Goal: Use online tool/utility: Utilize a website feature to perform a specific function

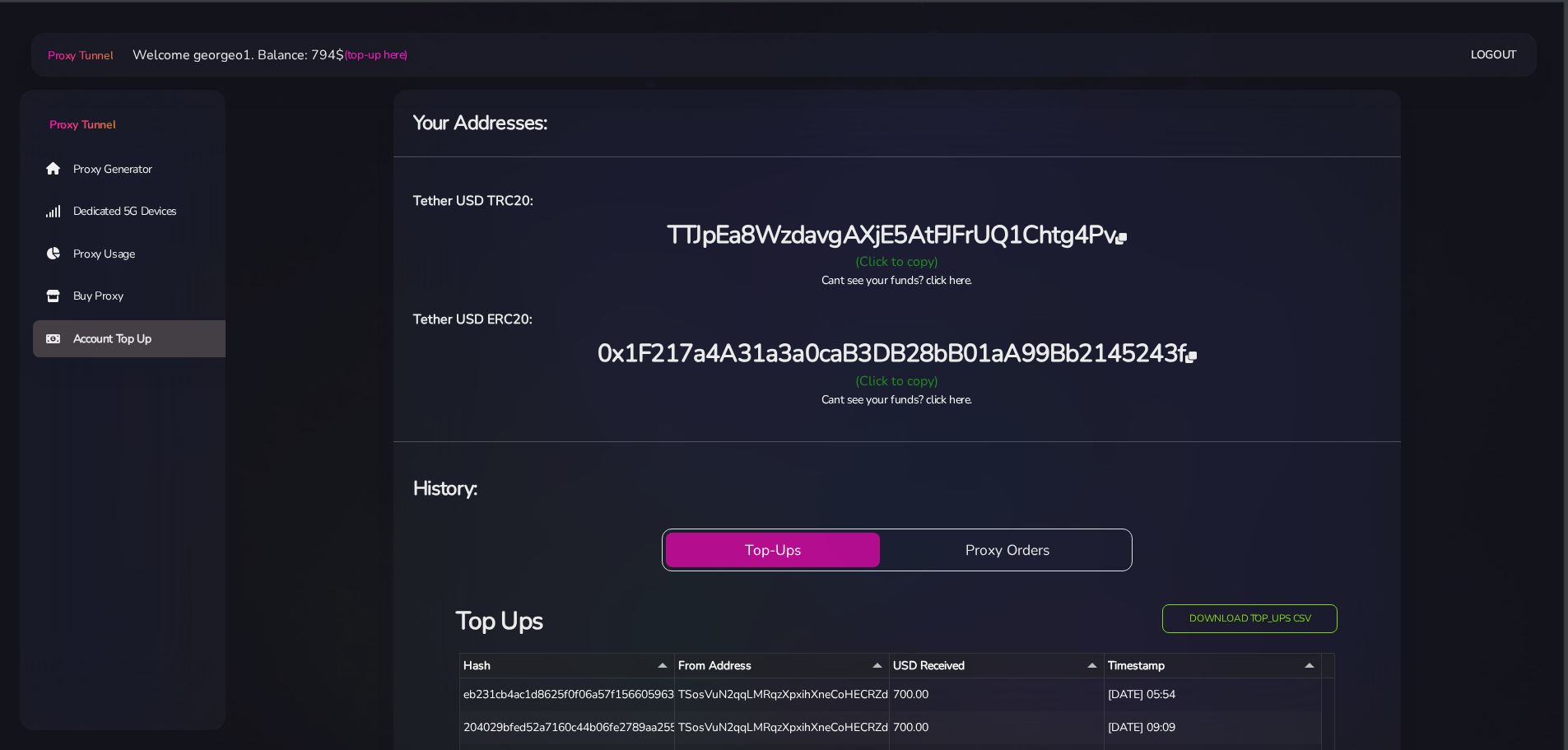
click at [92, 165] on link "Proxy Generator" at bounding box center [135, 169] width 206 height 38
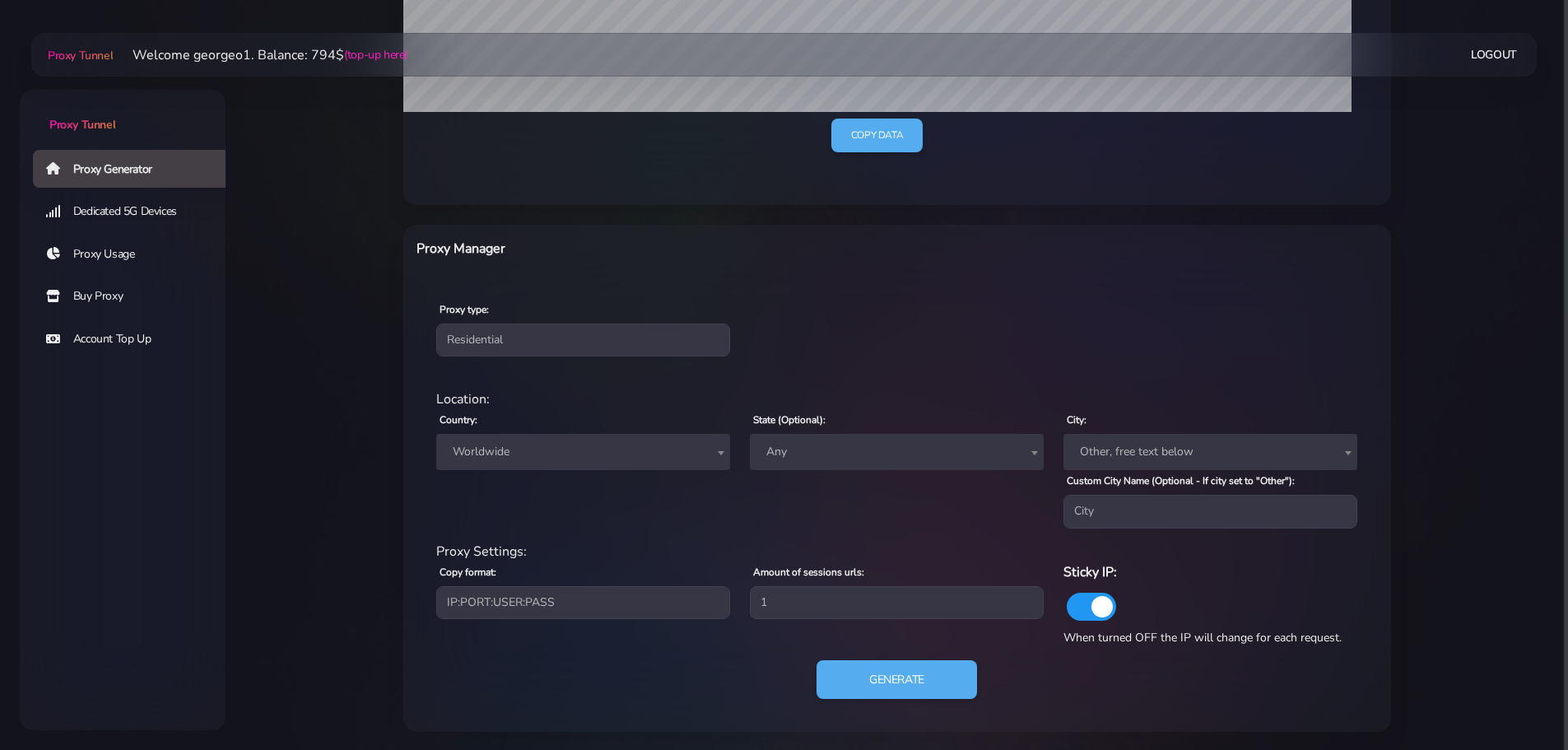
scroll to position [469, 0]
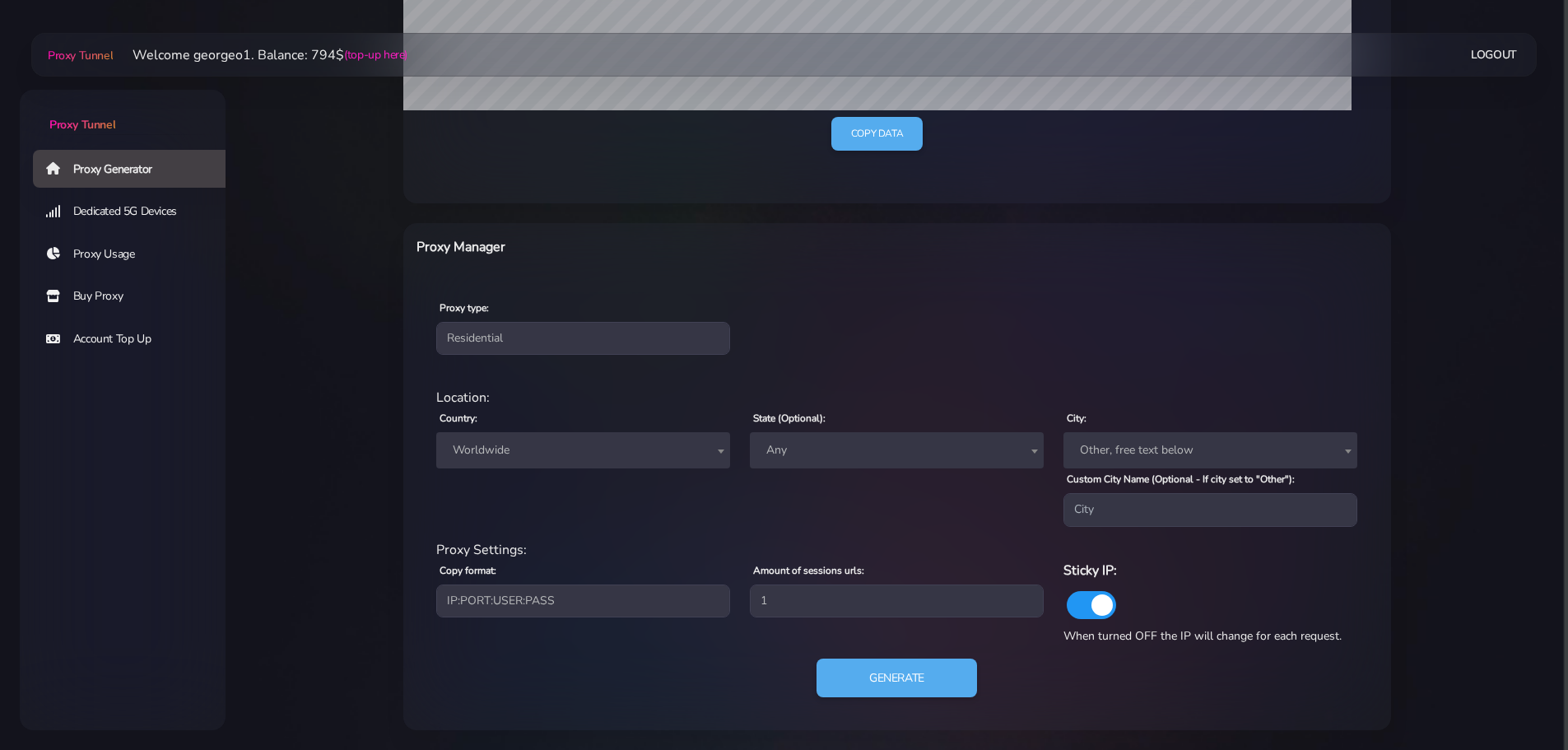
click at [586, 460] on span "Worldwide" at bounding box center [583, 450] width 274 height 23
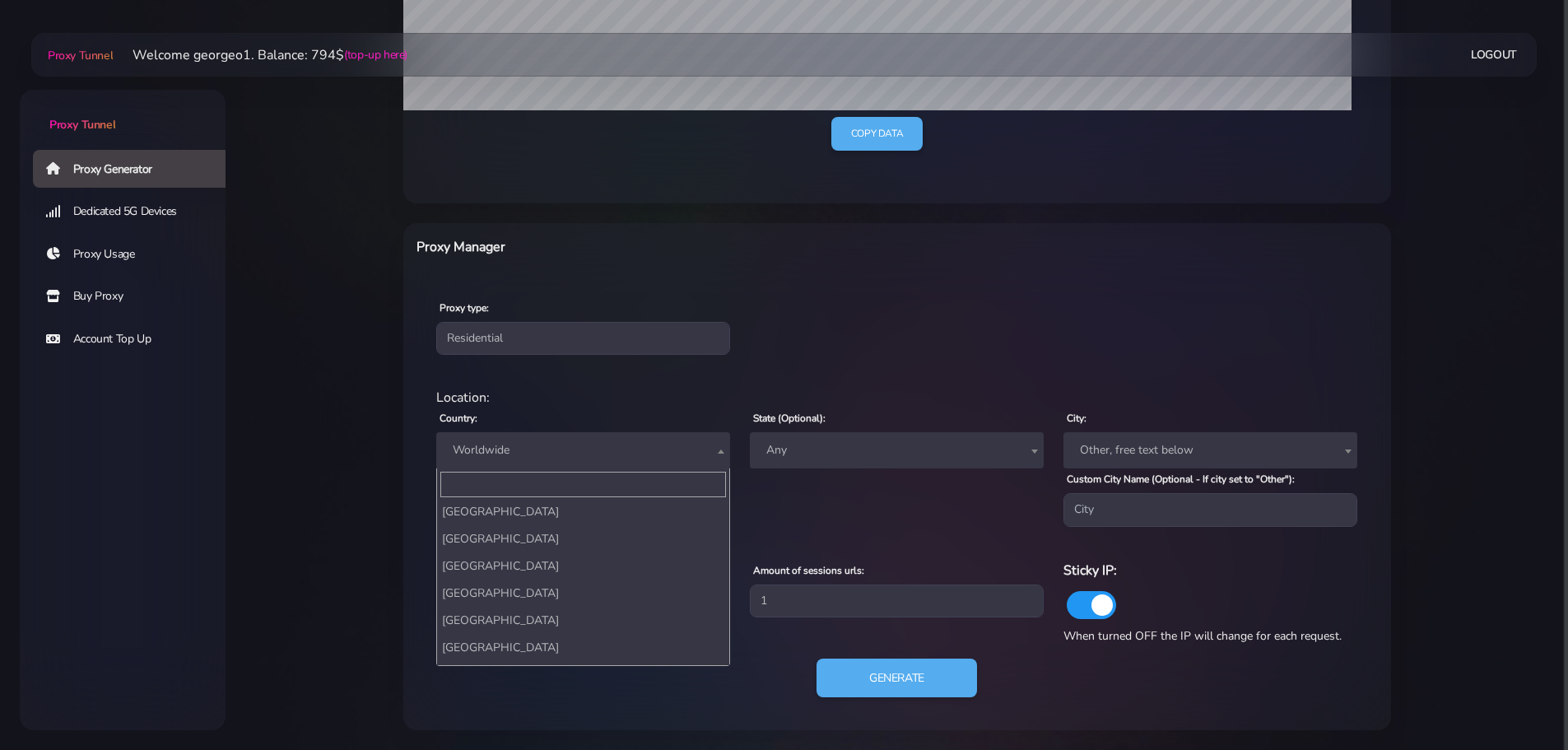
scroll to position [6406, 0]
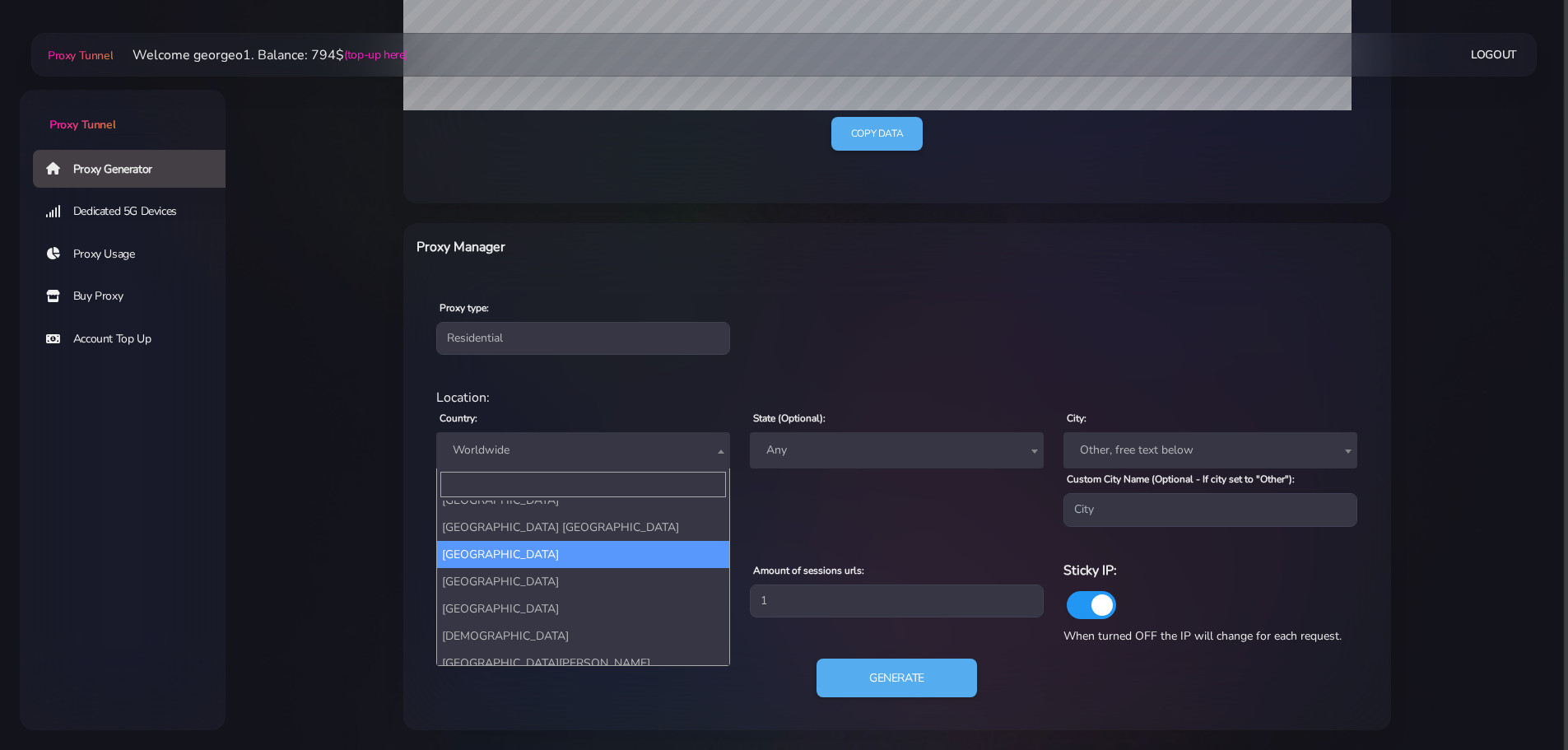
select select "US"
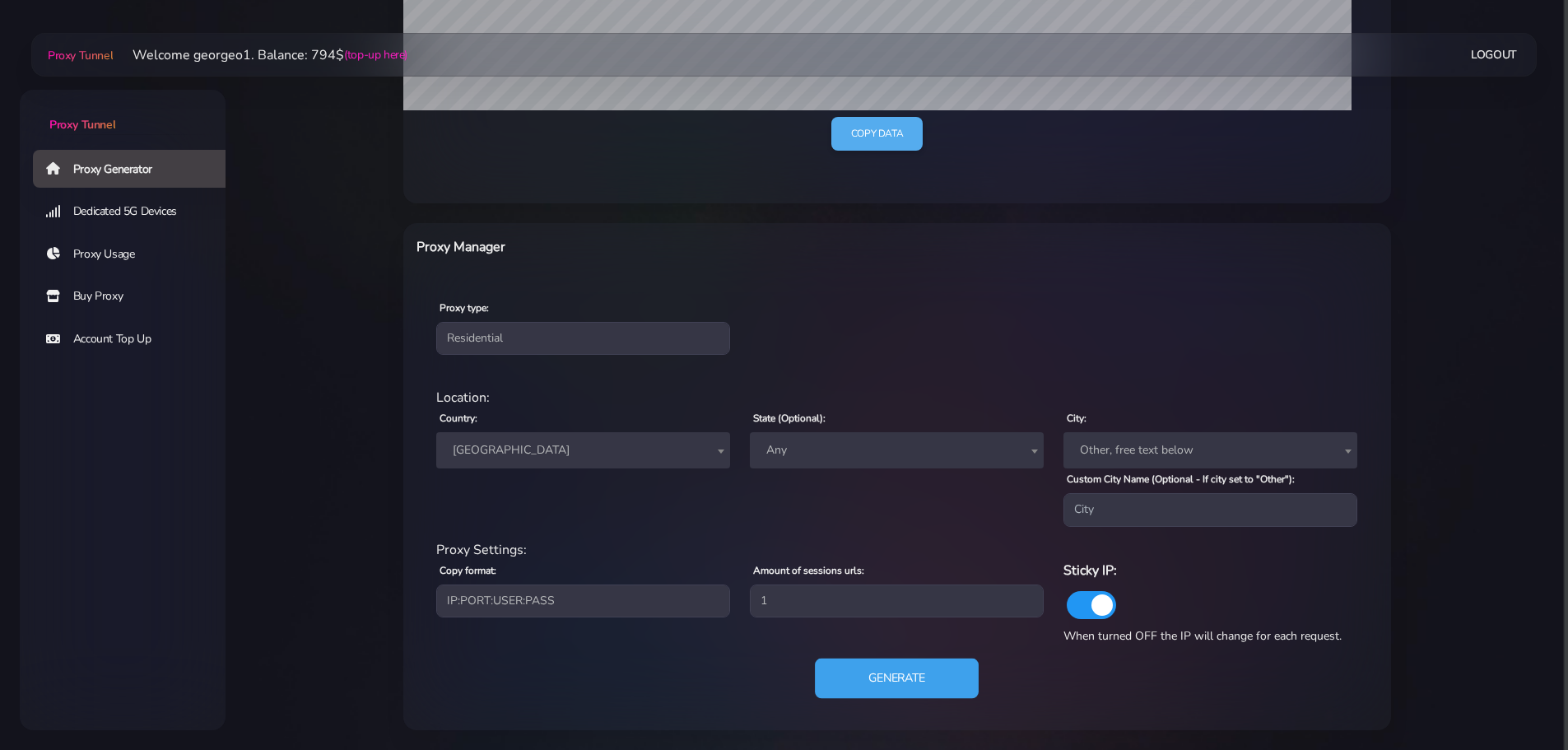
click at [898, 676] on button "Generate" at bounding box center [897, 677] width 164 height 40
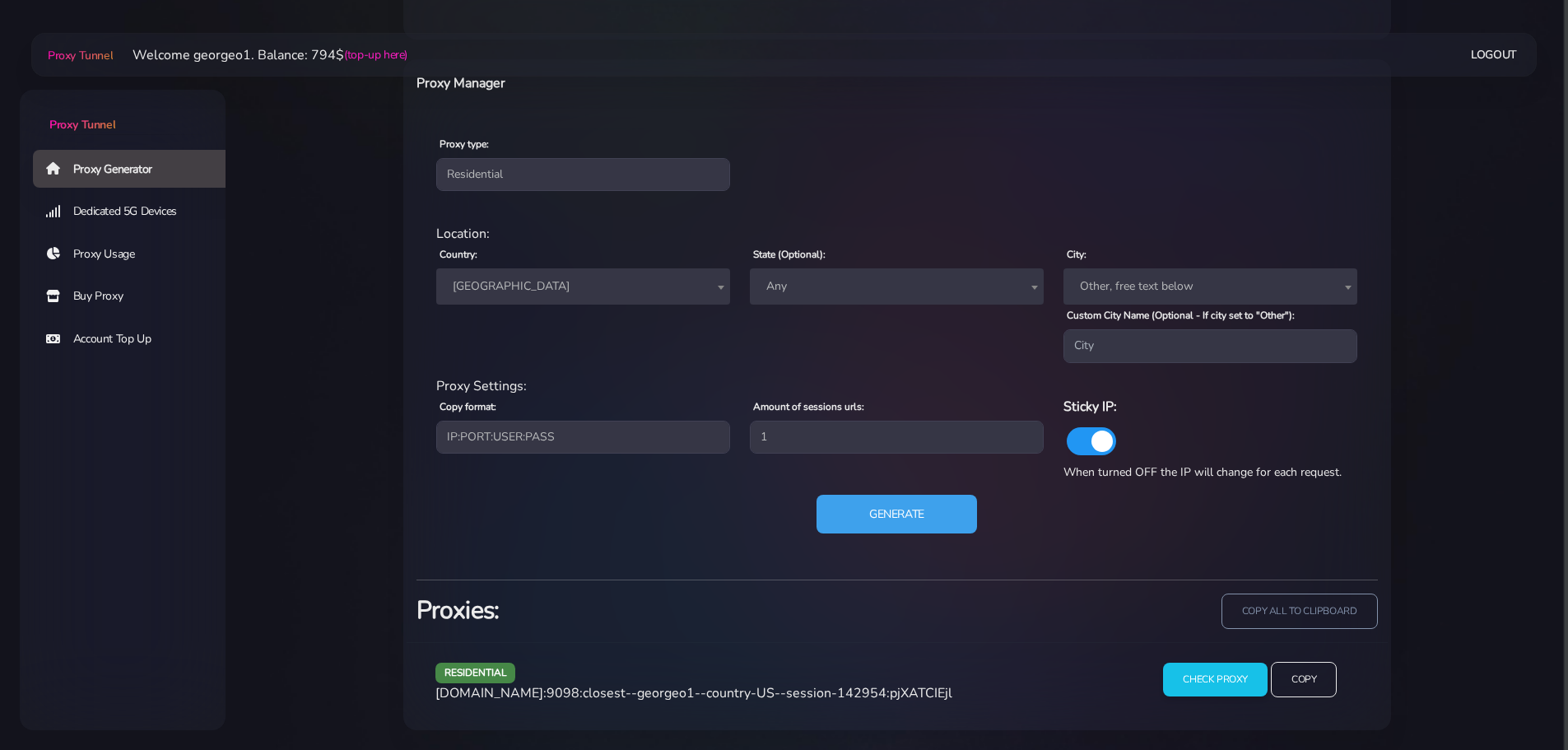
scroll to position [632, 0]
click at [1292, 680] on input "Copy" at bounding box center [1304, 680] width 67 height 36
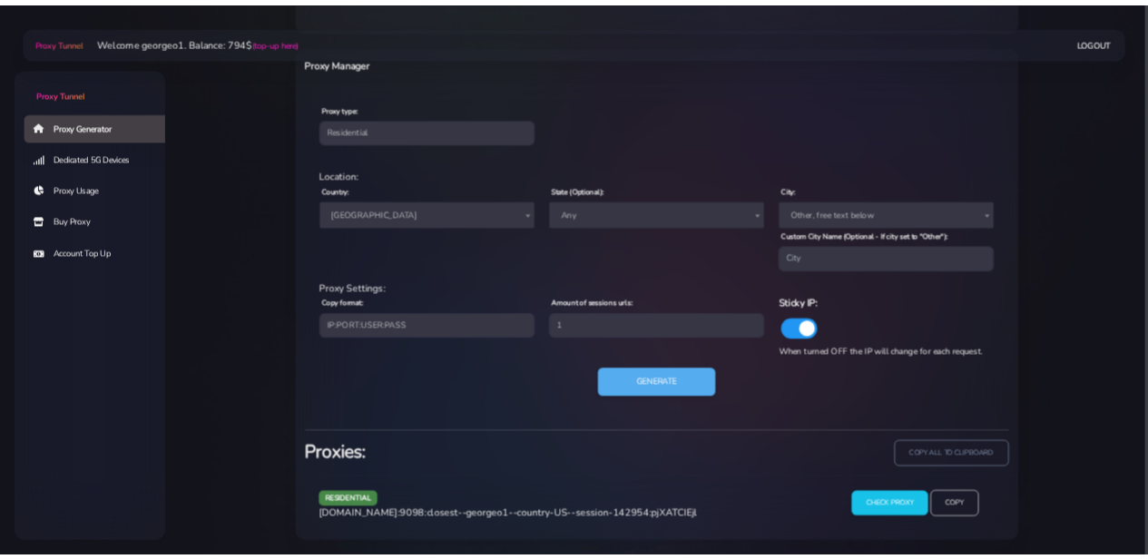
scroll to position [695, 0]
